Goal: Register for event/course

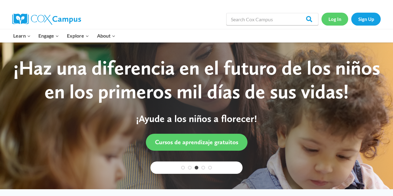
click at [333, 18] on link "Log In" at bounding box center [335, 19] width 27 height 13
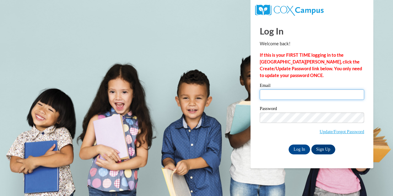
click at [285, 94] on input "Email" at bounding box center [312, 94] width 105 height 10
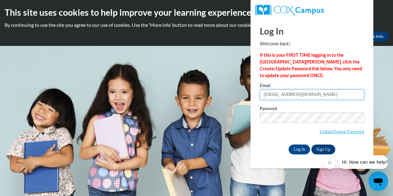
type input "[EMAIL_ADDRESS][DOMAIN_NAME]"
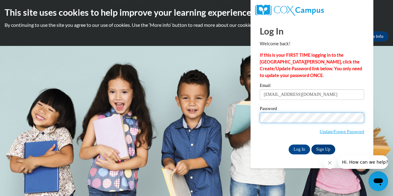
click at [299, 148] on input "Log In" at bounding box center [300, 149] width 22 height 10
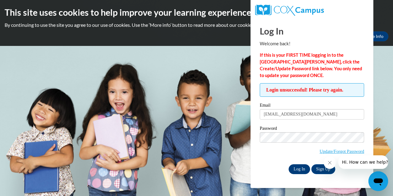
click at [291, 168] on input "Log In" at bounding box center [300, 169] width 22 height 10
click at [301, 167] on input "Log In" at bounding box center [300, 169] width 22 height 10
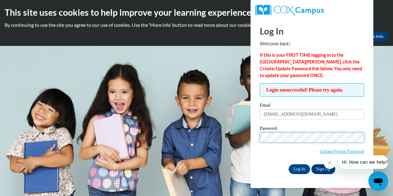
click at [299, 168] on input "Log In" at bounding box center [300, 169] width 22 height 10
click at [323, 151] on link "Update/Forgot Password" at bounding box center [342, 150] width 45 height 5
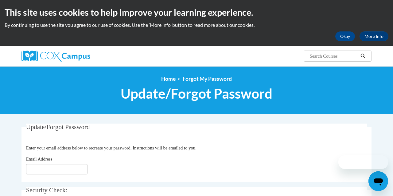
scroll to position [68, 0]
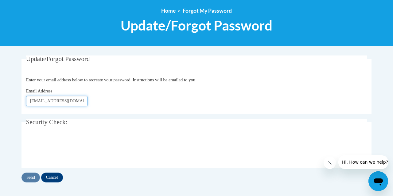
type input "[EMAIL_ADDRESS][DOMAIN_NAME]"
click at [33, 175] on input "Send" at bounding box center [31, 177] width 18 height 10
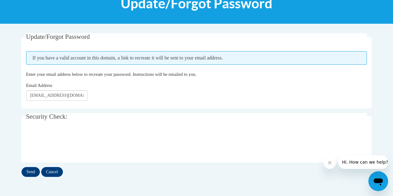
scroll to position [91, 0]
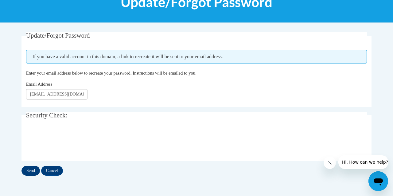
click at [33, 168] on input "Send" at bounding box center [31, 170] width 18 height 10
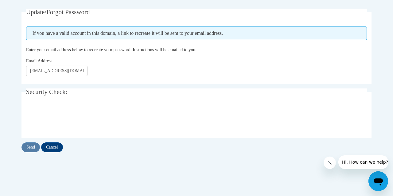
scroll to position [115, 0]
click at [35, 148] on input "Send" at bounding box center [31, 147] width 18 height 10
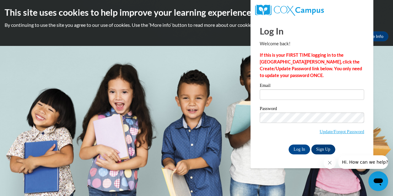
click at [320, 148] on link "Sign Up" at bounding box center [324, 149] width 24 height 10
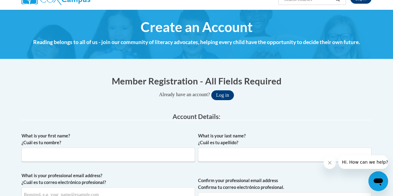
scroll to position [73, 0]
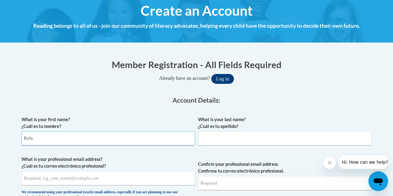
type input "Kyla"
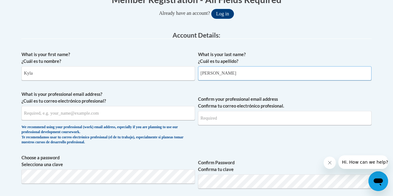
scroll to position [148, 0]
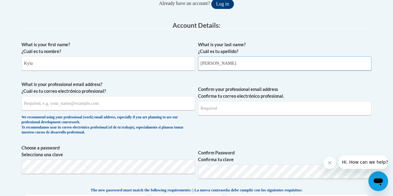
type input "Parker"
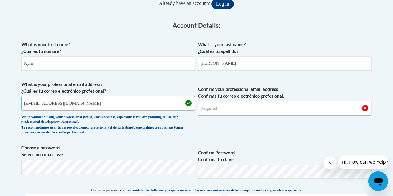
type input "kylaparker07@outlook.com"
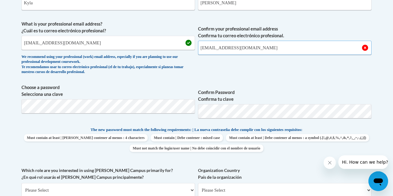
scroll to position [209, 0]
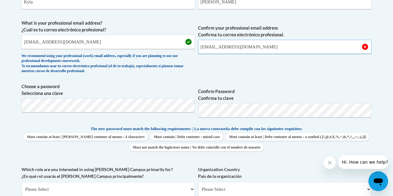
type input "kylaparker07@outlook.com"
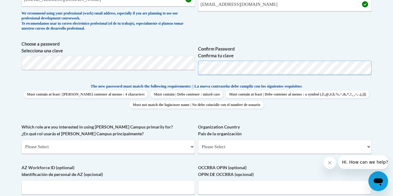
scroll to position [251, 0]
click at [185, 77] on span "Choose a password Selecciona una clave" at bounding box center [109, 60] width 174 height 39
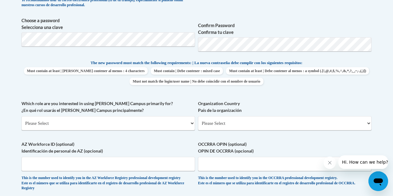
scroll to position [285, 0]
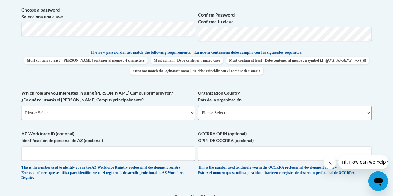
select select "ad49bcad-a171-4b2e-b99c-48b446064914"
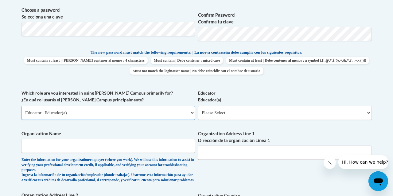
select select "49058d88-fc43-4af8-93ac-fa8ced758464"
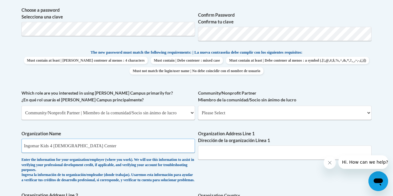
type input "Ingomar Kids 4 Christ Center"
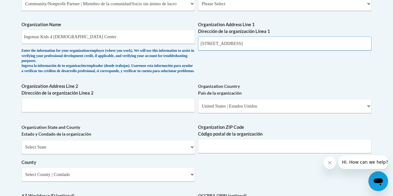
scroll to position [399, 0]
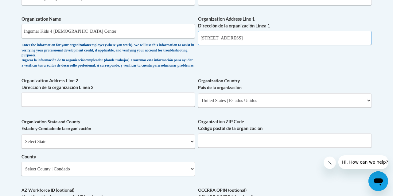
type input "1110 County Road 90 New Albany, MS 38652"
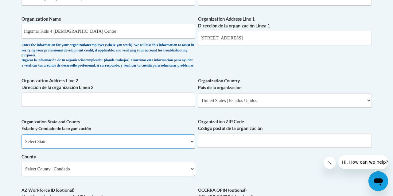
select select "Mississippi"
select select "Union"
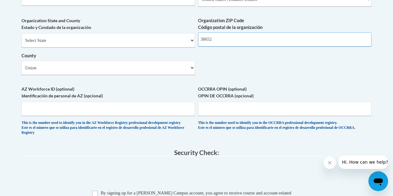
scroll to position [501, 0]
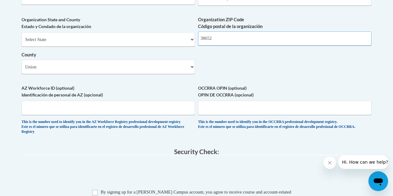
type input "38652"
click at [49, 101] on input "AZ Workforce ID (optional) Identificación de personal de AZ (opcional)" at bounding box center [109, 108] width 174 height 14
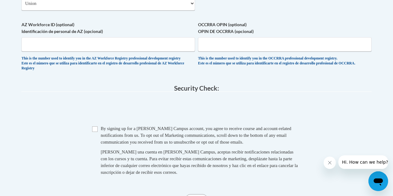
scroll to position [573, 0]
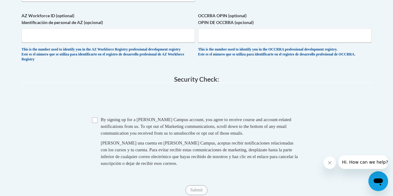
click at [96, 117] on input "Checkbox" at bounding box center [95, 120] width 6 height 6
checkbox input "true"
click at [197, 186] on input "Submit" at bounding box center [197, 190] width 22 height 10
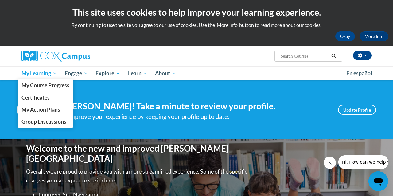
click at [43, 79] on link "My Learning" at bounding box center [39, 73] width 43 height 14
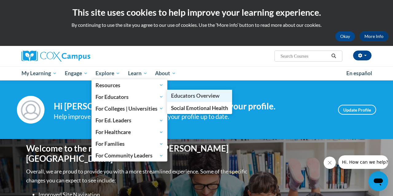
click at [185, 98] on span "Educators Overview" at bounding box center [195, 95] width 49 height 6
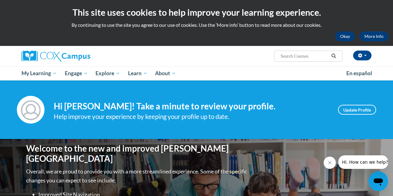
click at [348, 36] on button "Okay" at bounding box center [346, 36] width 20 height 10
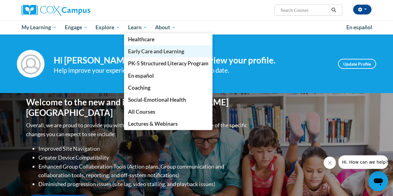
click at [143, 48] on span "Early Care and Learning" at bounding box center [156, 51] width 56 height 6
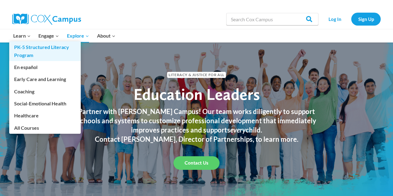
click at [22, 48] on link "PK-5 Structured Literacy Program" at bounding box center [45, 51] width 72 height 20
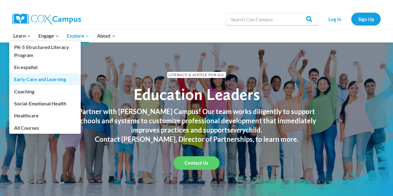
click at [27, 77] on link "Early Care and Learning" at bounding box center [45, 79] width 72 height 12
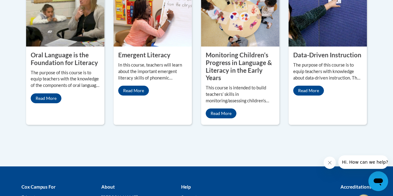
scroll to position [637, 0]
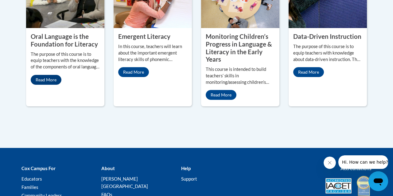
click at [46, 85] on link "Read More" at bounding box center [46, 80] width 31 height 10
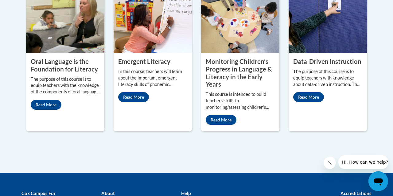
scroll to position [616, 0]
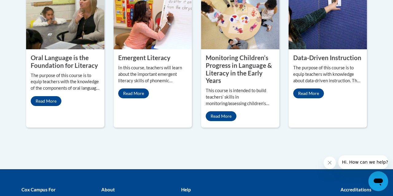
click at [76, 49] on img at bounding box center [65, 18] width 78 height 61
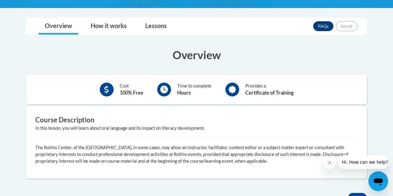
scroll to position [148, 0]
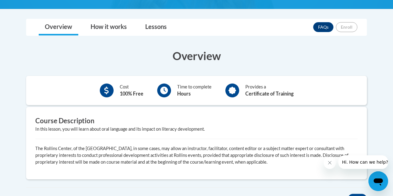
click at [143, 139] on div "Course Description In this lesson, you will learn about oral language and its i…" at bounding box center [197, 142] width 332 height 53
click at [83, 121] on h3 "Course Description" at bounding box center [196, 121] width 323 height 10
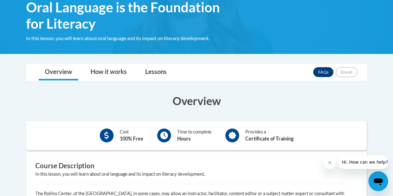
scroll to position [103, 0]
click at [158, 67] on link "Lessons" at bounding box center [156, 72] width 34 height 16
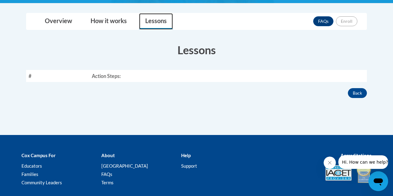
scroll to position [163, 0]
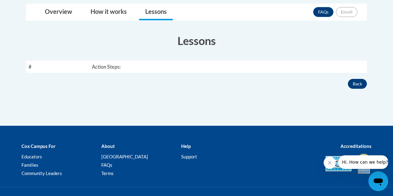
click at [356, 85] on button "Back" at bounding box center [357, 84] width 19 height 10
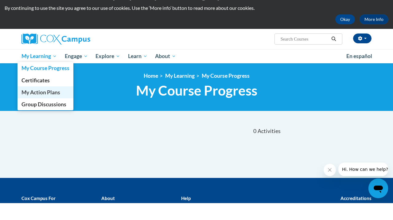
click at [44, 106] on span "My Action Plans" at bounding box center [41, 109] width 39 height 6
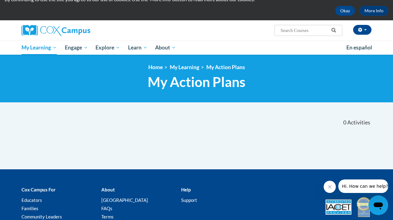
scroll to position [11, 0]
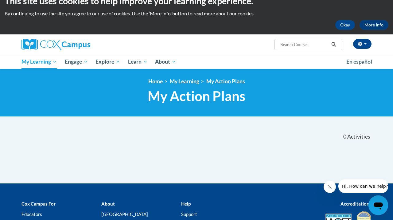
click at [91, 83] on ol "Home My Learning My Action Plans" at bounding box center [197, 81] width 350 height 7
click at [30, 131] on nav "«« « 1-0 » »» 0 Activities CEUs" at bounding box center [197, 136] width 360 height 19
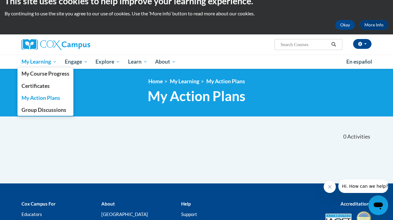
click at [30, 60] on span "My Learning" at bounding box center [39, 61] width 35 height 7
click at [30, 75] on span "My Course Progress" at bounding box center [46, 73] width 48 height 6
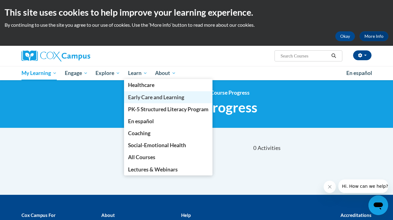
click at [136, 97] on span "Early Care and Learning" at bounding box center [156, 97] width 56 height 6
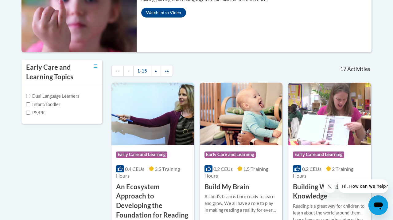
scroll to position [92, 0]
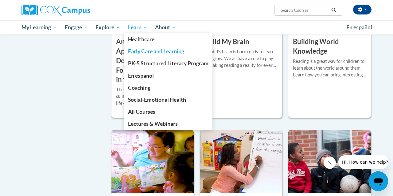
scroll to position [232, 0]
